Goal: Navigation & Orientation: Go to known website

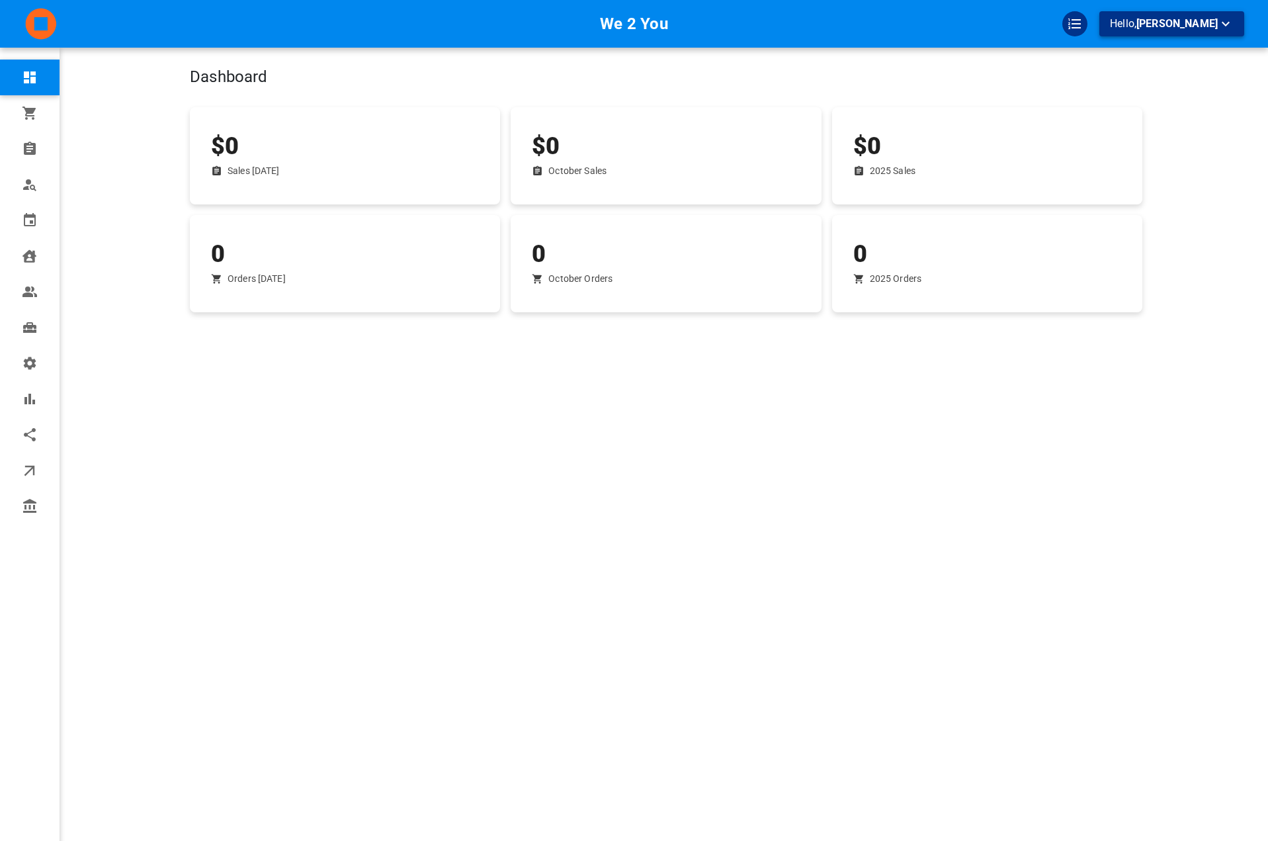
click at [1229, 35] on button "Hello, Omar Tahir" at bounding box center [1171, 23] width 145 height 25
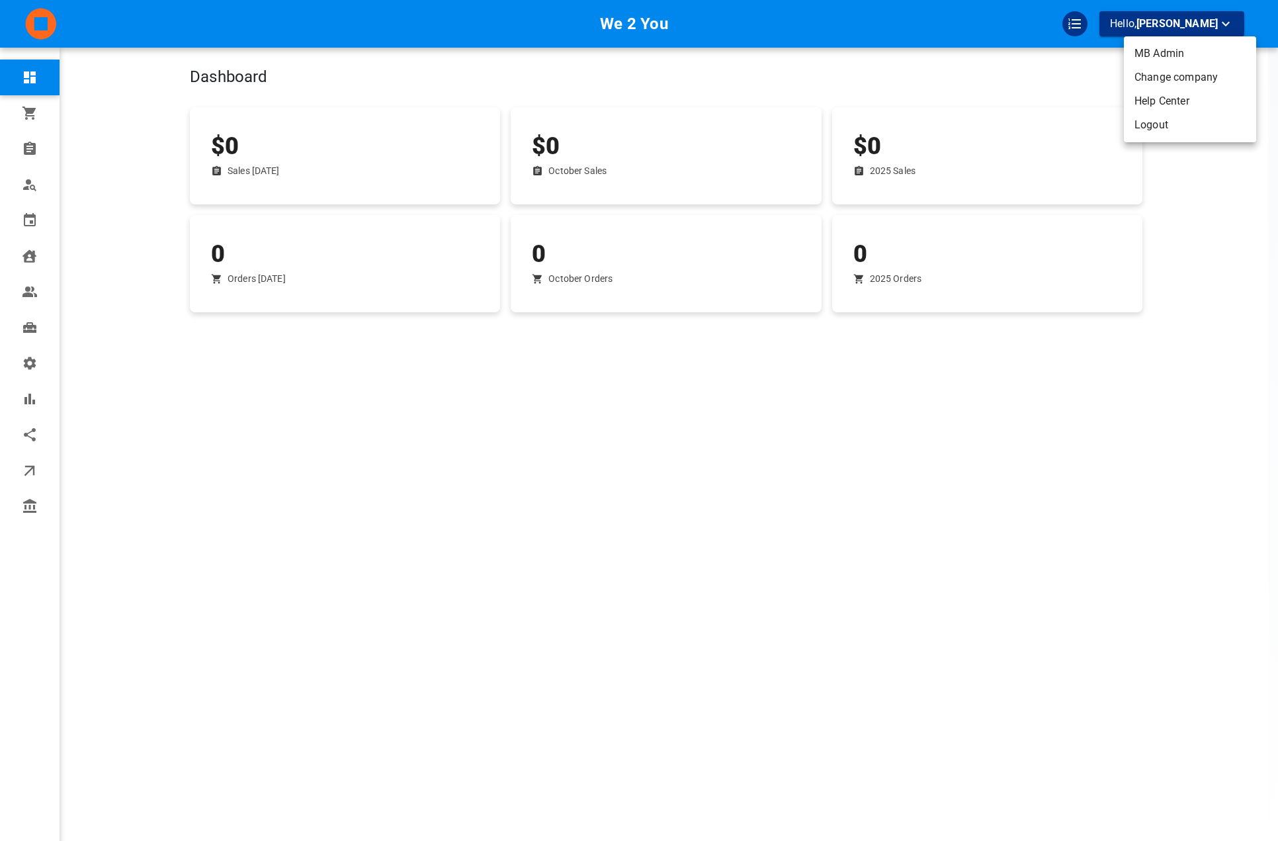
click at [1181, 132] on li "Logout" at bounding box center [1190, 125] width 132 height 24
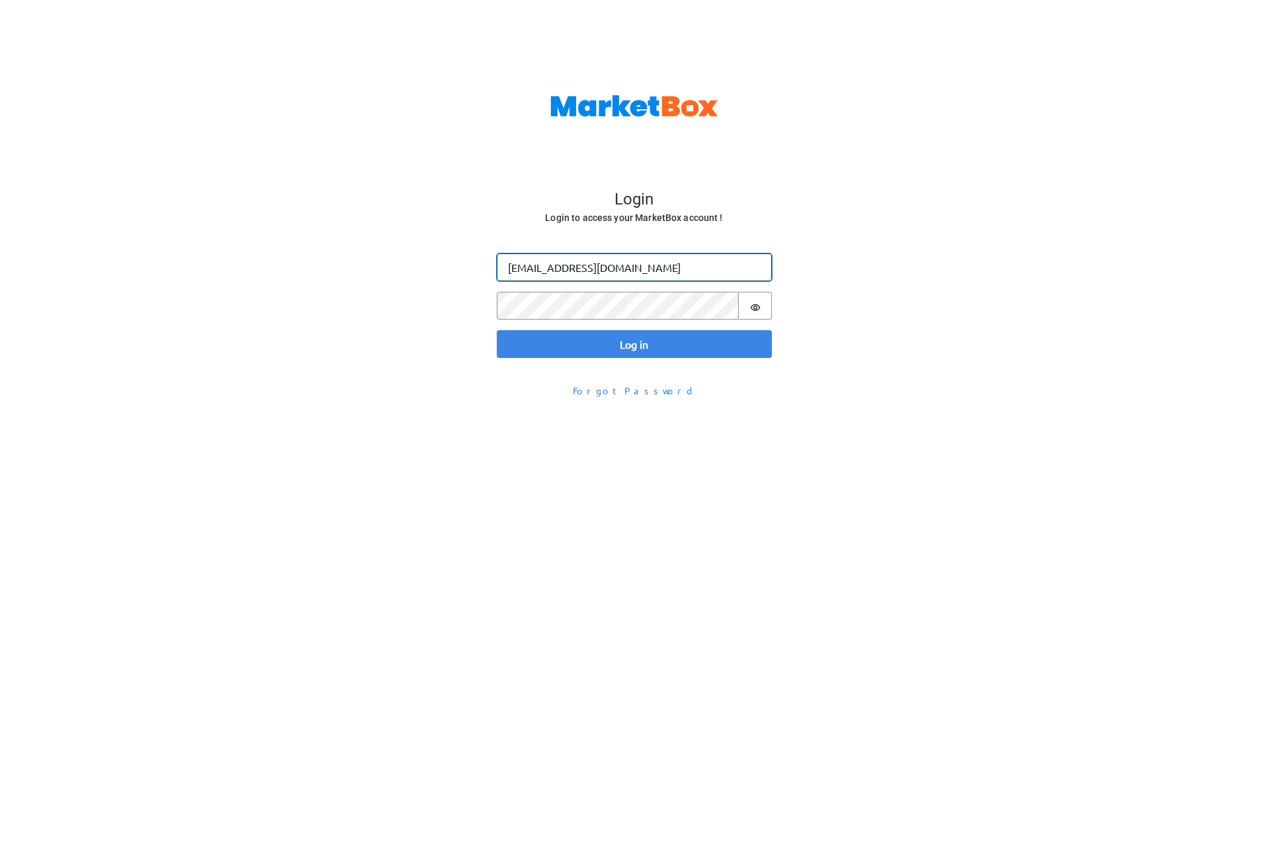
click at [538, 269] on input "[EMAIL_ADDRESS][DOMAIN_NAME]" at bounding box center [634, 267] width 275 height 28
click at [536, 271] on input "[EMAIL_ADDRESS][DOMAIN_NAME]" at bounding box center [634, 267] width 275 height 28
type input "[PERSON_NAME][EMAIL_ADDRESS][DOMAIN_NAME]"
click at [497, 330] on button "Log in" at bounding box center [634, 344] width 275 height 28
